Goal: Information Seeking & Learning: Find specific fact

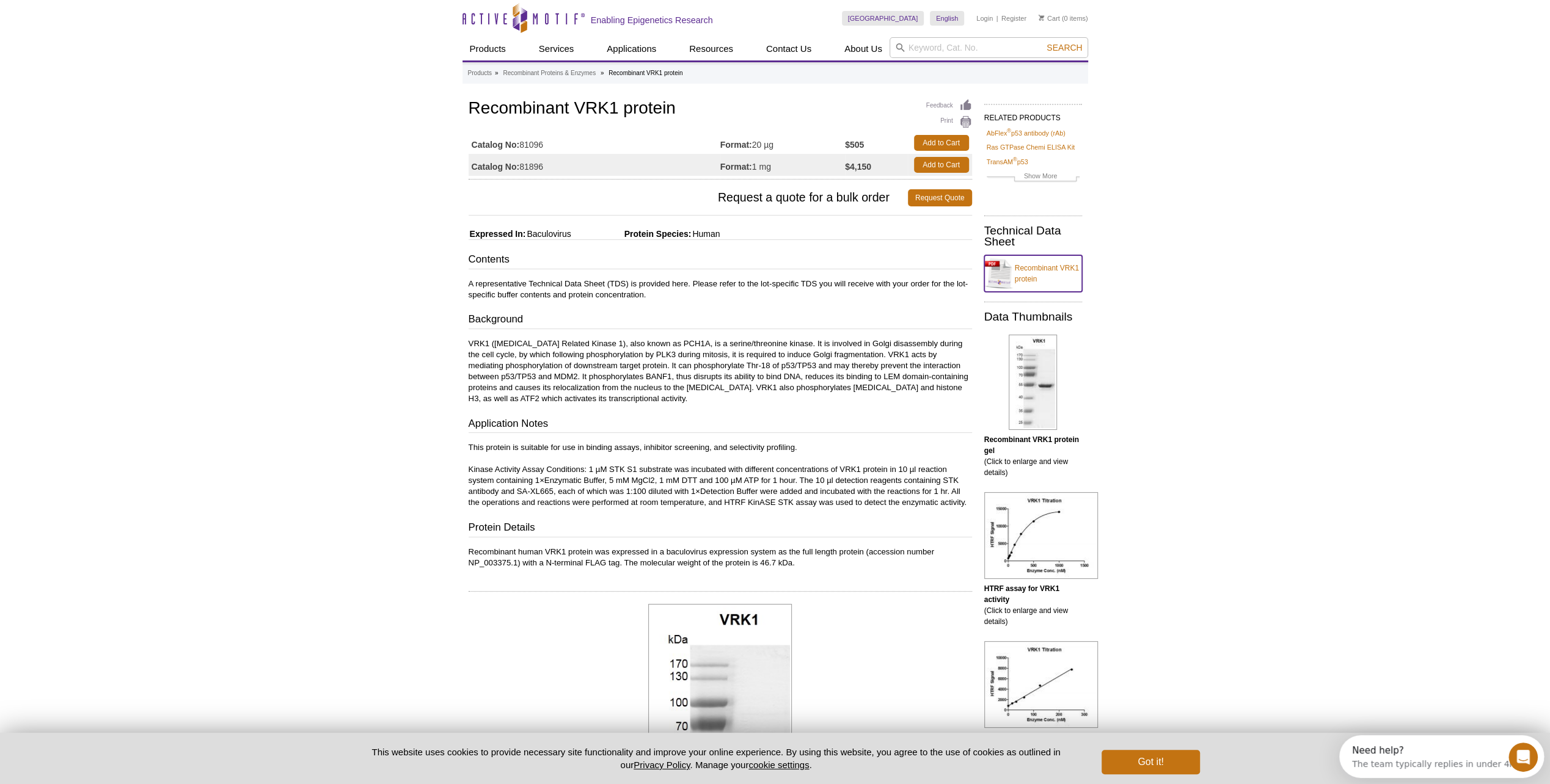
click at [1030, 266] on link "Recombinant VRK1 protein" at bounding box center [1033, 273] width 98 height 36
click at [532, 146] on td "Catalog No: 81096" at bounding box center [595, 143] width 252 height 22
copy td "81096"
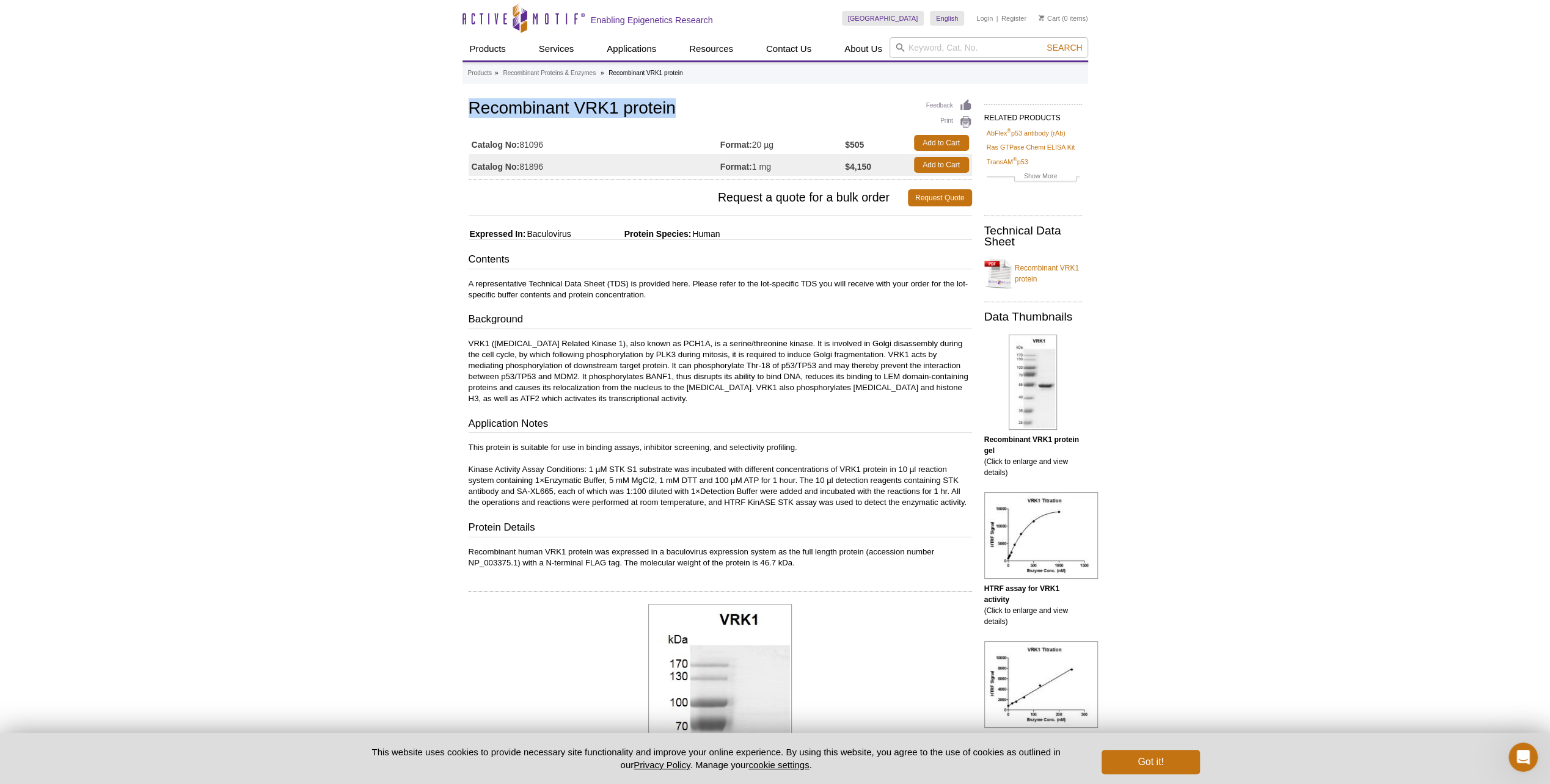
drag, startPoint x: 469, startPoint y: 105, endPoint x: 745, endPoint y: 109, distance: 276.0
click at [745, 109] on h1 "Recombinant VRK1 protein" at bounding box center [720, 109] width 504 height 21
copy h1 "Recombinant VRK1 protein"
